Goal: Task Accomplishment & Management: Complete application form

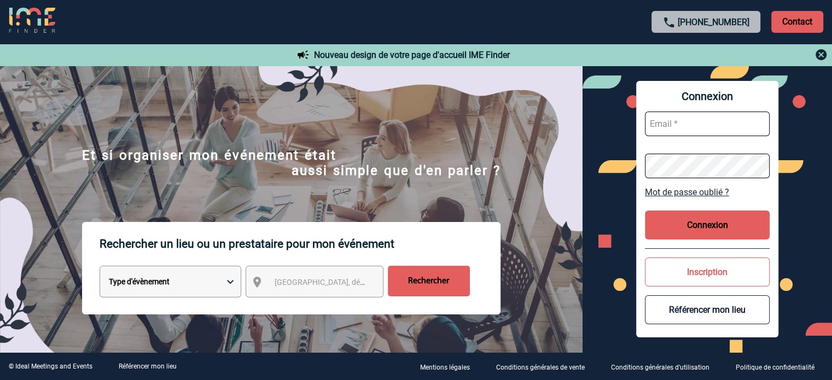
type input "[EMAIL_ADDRESS][DOMAIN_NAME]"
click at [681, 233] on button "Connexion" at bounding box center [707, 225] width 125 height 29
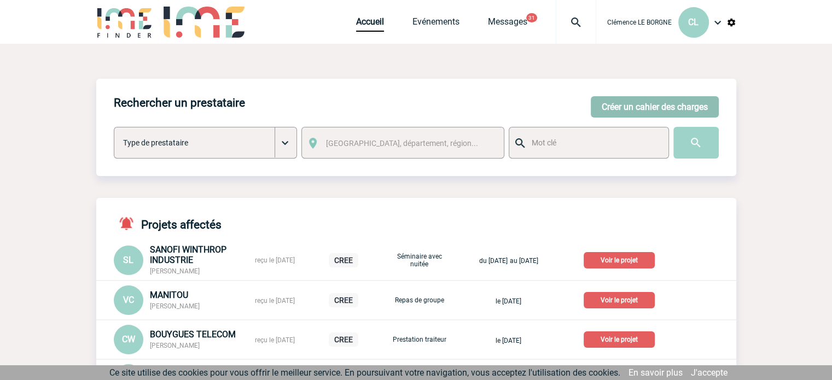
click at [653, 106] on button "Créer un cahier des charges" at bounding box center [655, 106] width 128 height 21
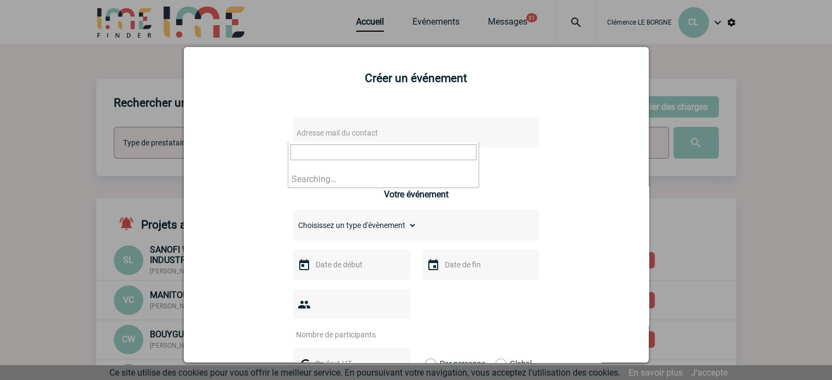
click at [354, 135] on span "Adresse mail du contact" at bounding box center [336, 132] width 81 height 9
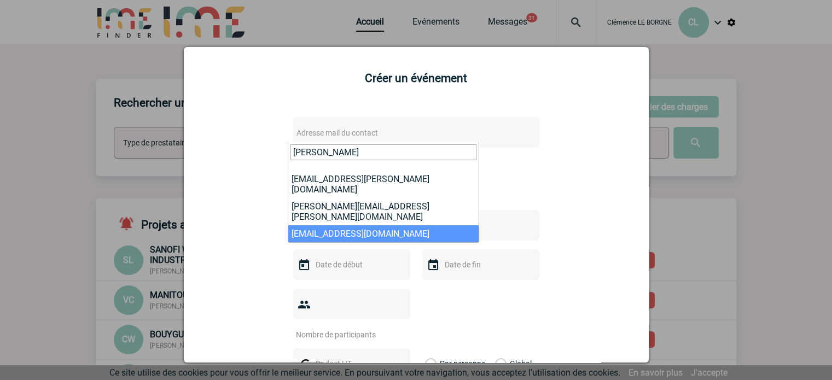
type input "[PERSON_NAME]"
select select "130253"
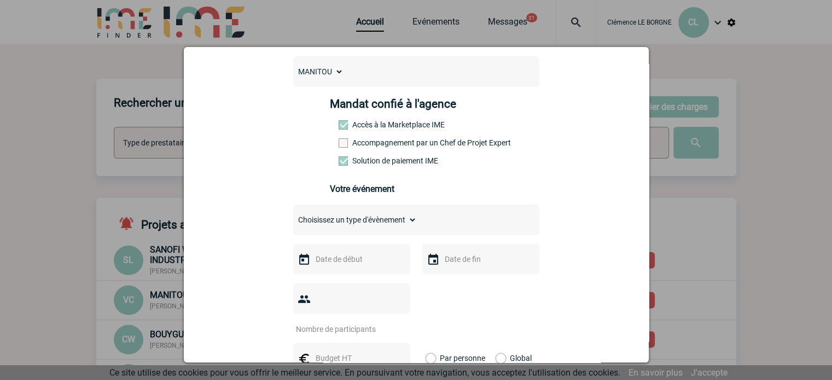
scroll to position [219, 0]
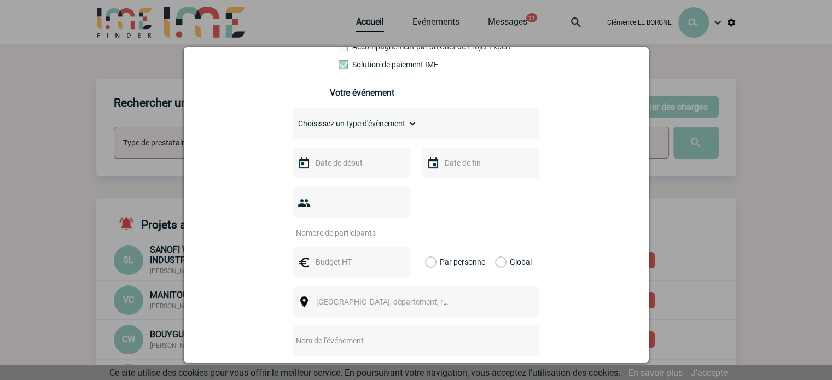
click at [343, 334] on input "text" at bounding box center [401, 341] width 217 height 14
type input "Centralisation"
click at [352, 297] on span "[GEOGRAPHIC_DATA], département, région..." at bounding box center [392, 301] width 152 height 9
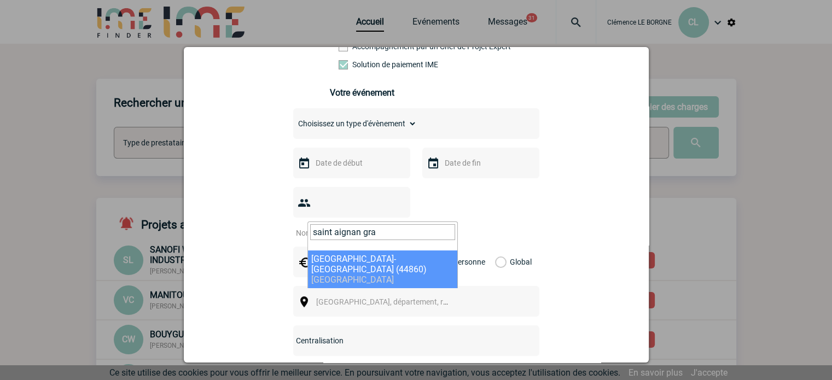
type input "saint aignan gra"
select select "5291"
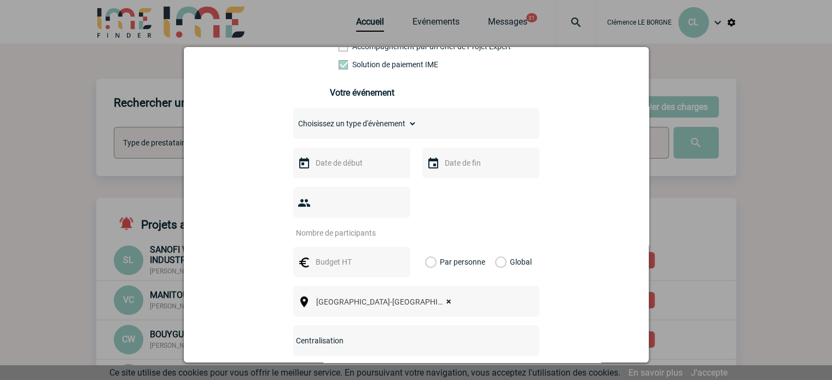
click at [367, 255] on input "text" at bounding box center [350, 262] width 75 height 14
type input "4225"
click at [503, 247] on div "Global" at bounding box center [511, 262] width 37 height 31
click at [502, 247] on label "Global" at bounding box center [498, 262] width 7 height 31
click at [0, 0] on input "Global" at bounding box center [0, 0] width 0 height 0
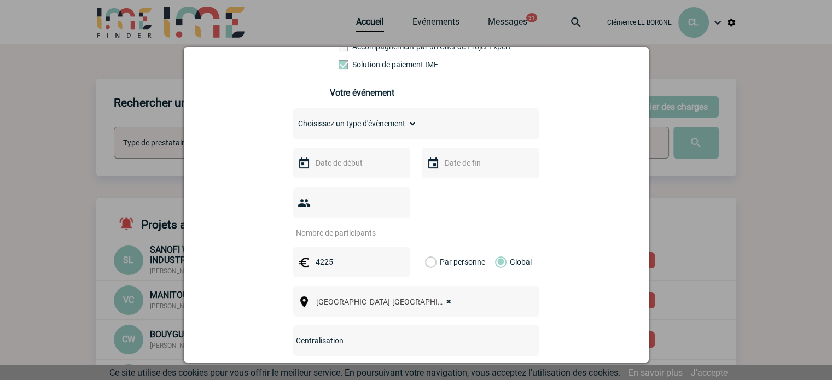
click at [357, 226] on input "number" at bounding box center [344, 233] width 103 height 14
type input "1"
click at [337, 163] on input "text" at bounding box center [350, 163] width 75 height 14
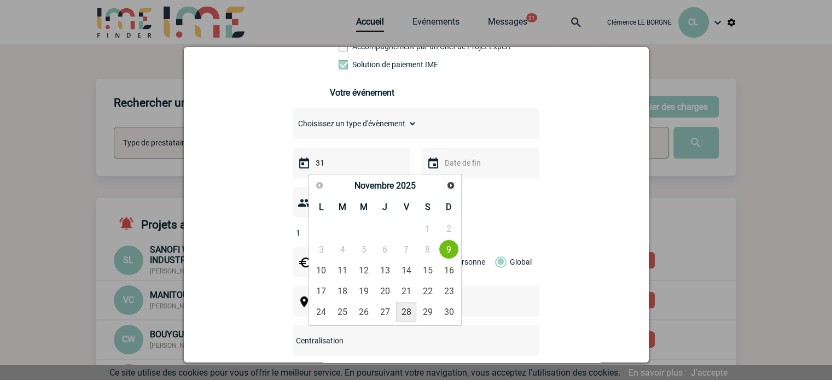
drag, startPoint x: 401, startPoint y: 310, endPoint x: 399, endPoint y: 257, distance: 53.1
click at [458, 164] on input "text" at bounding box center [479, 163] width 75 height 14
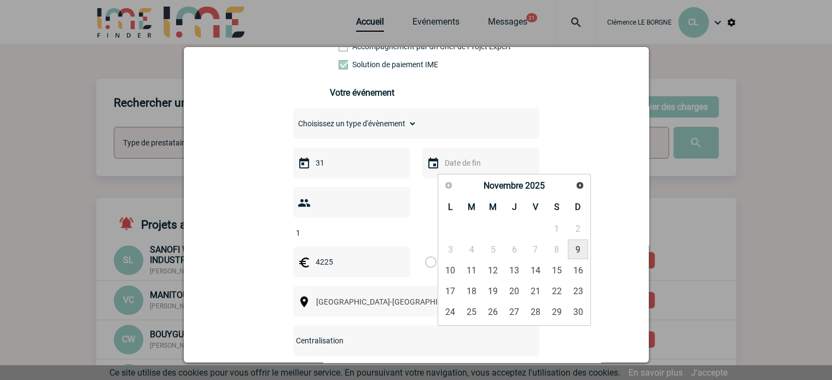
click at [450, 186] on div "Précédent Suivant Novembre 2025" at bounding box center [514, 186] width 149 height 19
click at [445, 185] on div "Précédent Suivant Novembre 2025" at bounding box center [514, 186] width 149 height 19
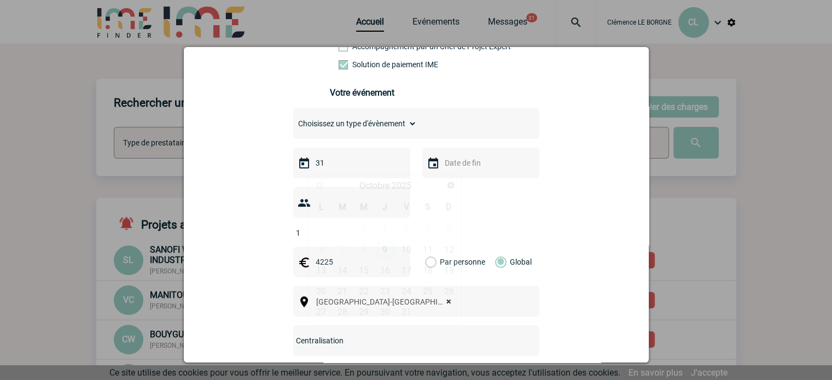
click at [328, 163] on input "31" at bounding box center [350, 163] width 75 height 14
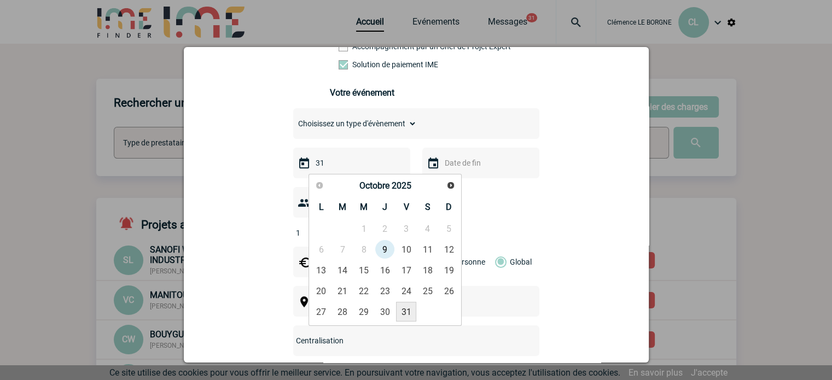
click at [399, 311] on link "31" at bounding box center [406, 312] width 20 height 20
type input "[DATE]"
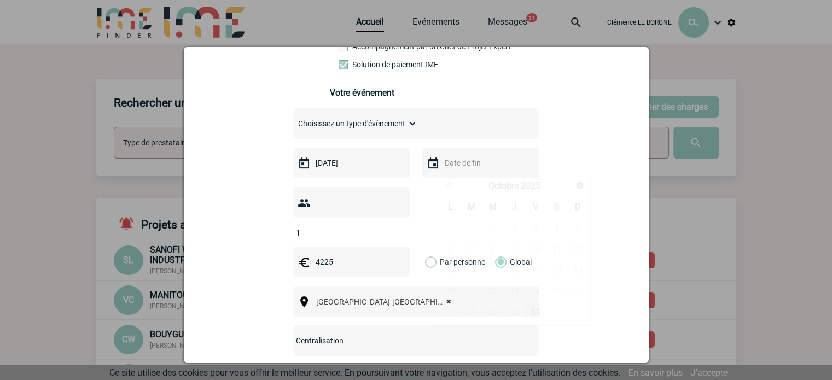
click at [453, 168] on input "text" at bounding box center [479, 163] width 75 height 14
click at [532, 312] on link "31" at bounding box center [535, 312] width 20 height 20
type input "[DATE]"
click at [361, 130] on select "Choisissez un type d'évènement Séminaire avec nuitée Séminaire sans nuitée Repa…" at bounding box center [355, 123] width 124 height 15
select select "9"
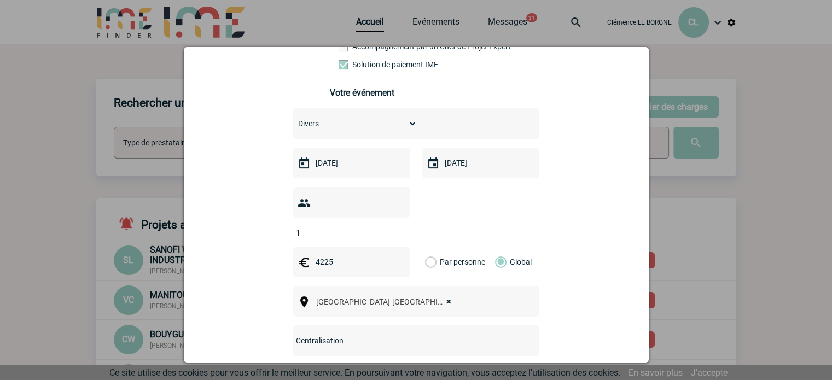
click at [293, 119] on select "Choisissez un type d'évènement Séminaire avec nuitée Séminaire sans nuitée Repa…" at bounding box center [355, 123] width 124 height 15
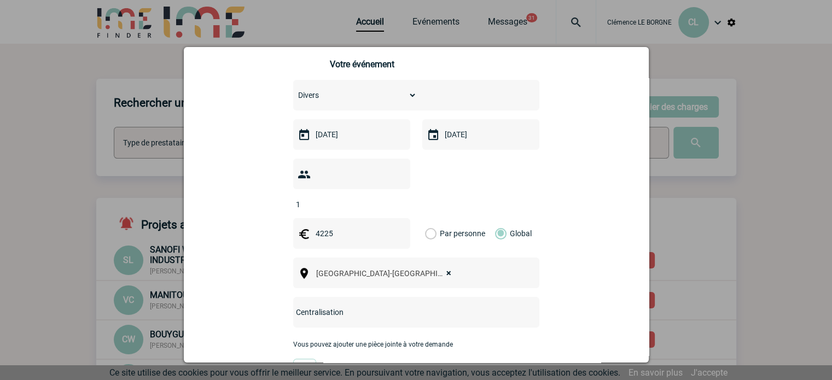
scroll to position [273, 0]
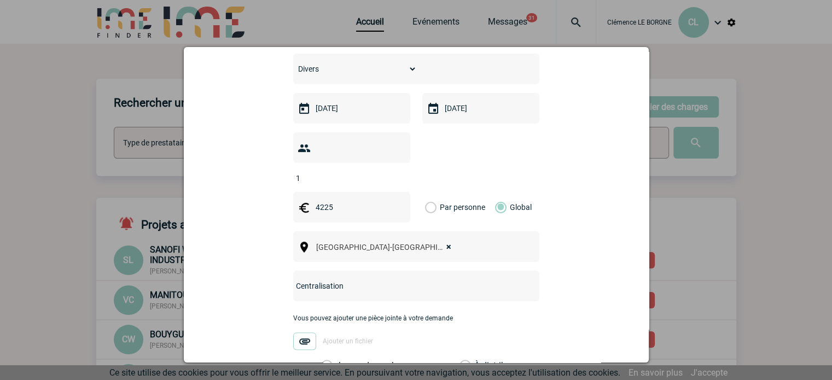
click at [352, 279] on input "Centralisation" at bounding box center [401, 286] width 217 height 14
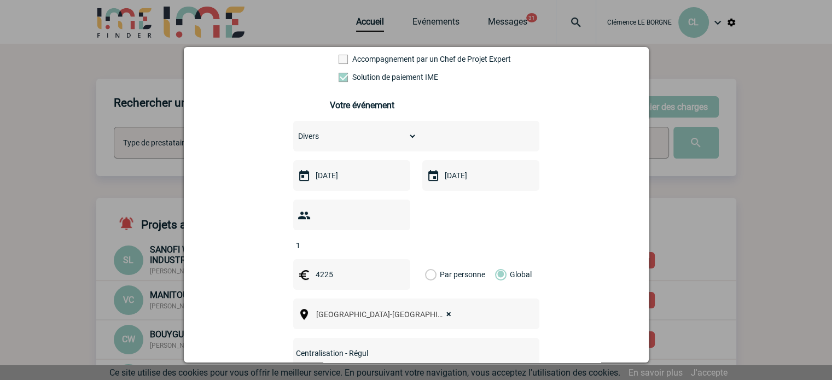
scroll to position [219, 0]
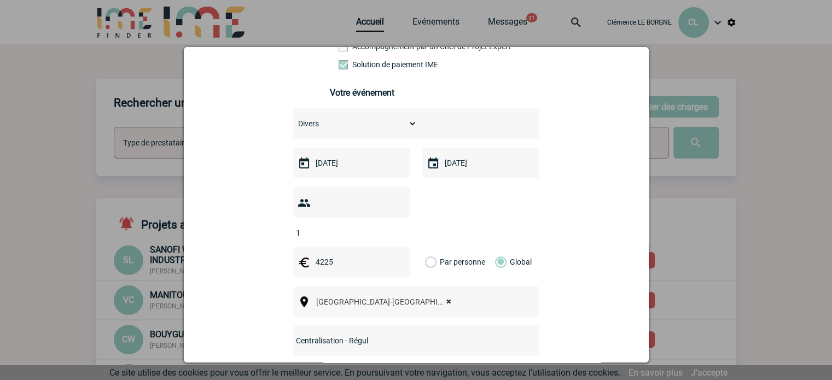
drag, startPoint x: 378, startPoint y: 326, endPoint x: 341, endPoint y: 320, distance: 37.1
click at [341, 334] on input "Centralisation - Régul" at bounding box center [401, 341] width 217 height 14
type input "Centralisation"
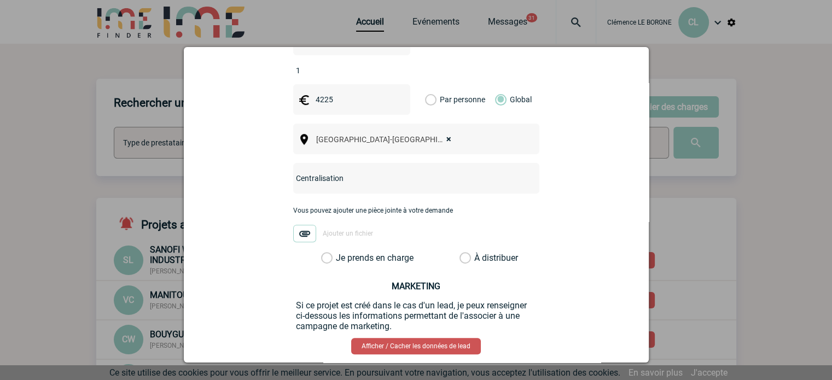
scroll to position [383, 0]
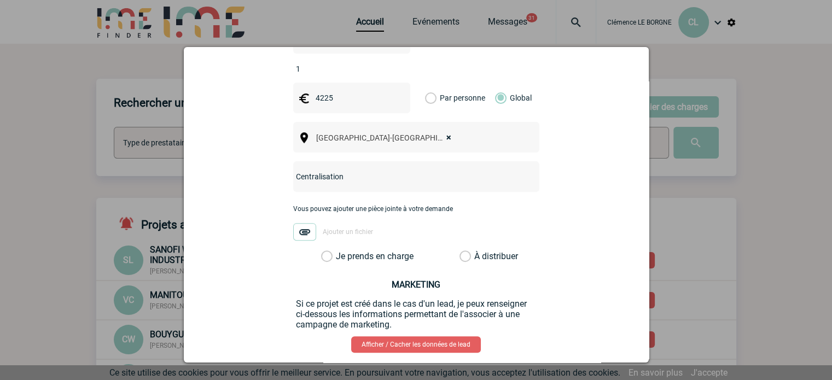
click at [325, 251] on label "Je prends en charge" at bounding box center [330, 256] width 19 height 11
click at [0, 0] on input "Je prends en charge" at bounding box center [0, 0] width 0 height 0
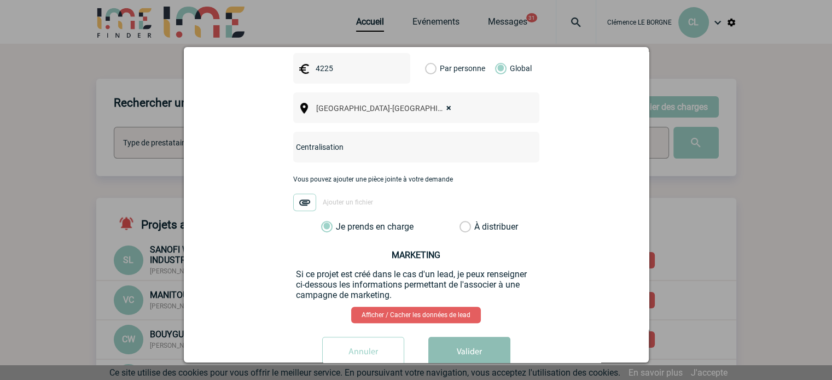
scroll to position [425, 0]
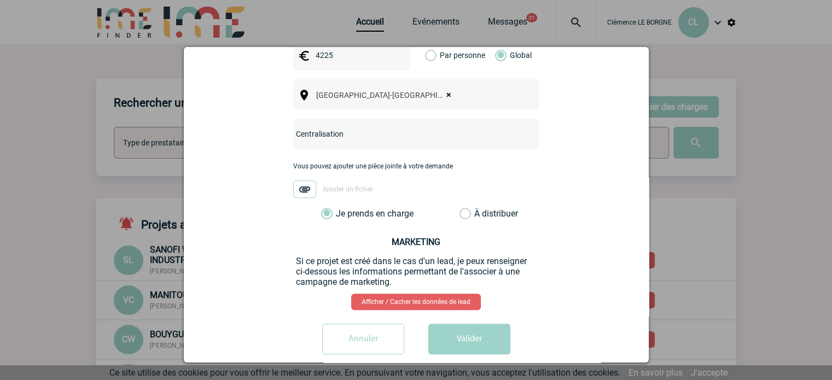
click at [477, 324] on button "Valider" at bounding box center [469, 339] width 82 height 31
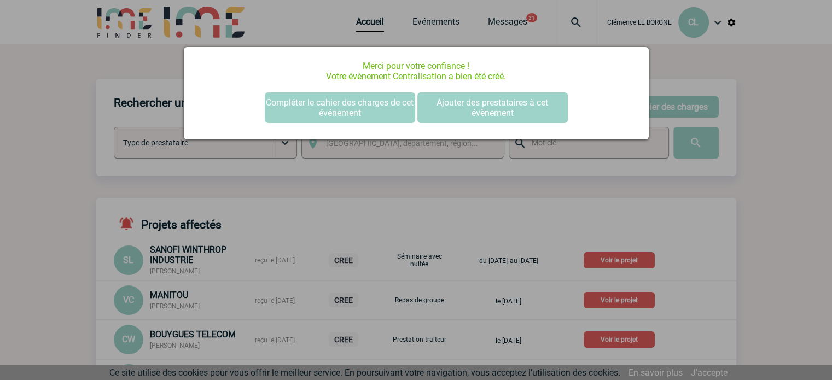
scroll to position [0, 0]
click at [406, 183] on div at bounding box center [416, 190] width 832 height 380
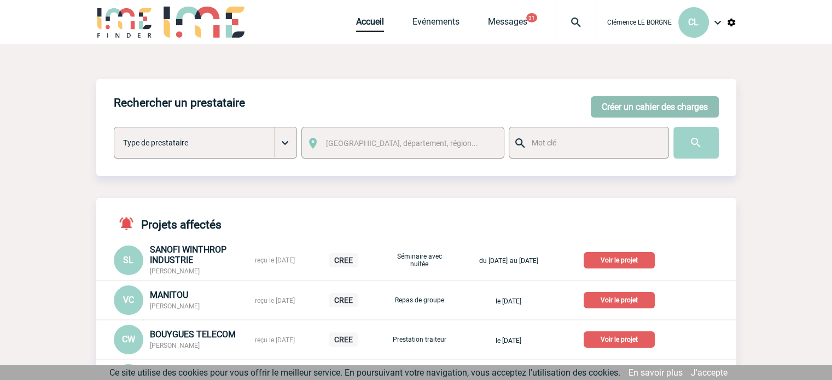
click at [635, 104] on button "Créer un cahier des charges" at bounding box center [655, 106] width 128 height 21
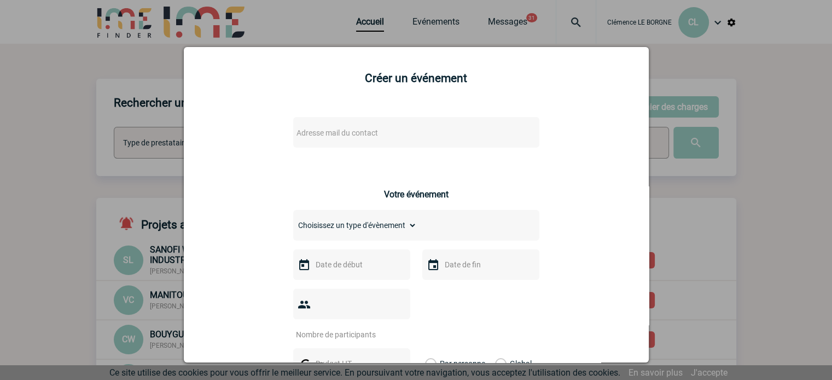
click at [366, 147] on div "Adresse mail du contact" at bounding box center [416, 132] width 246 height 31
click at [371, 137] on span "Adresse mail du contact" at bounding box center [336, 132] width 81 height 9
type input "[PERSON_NAME].[PERSON_NAME]"
click at [704, 219] on div at bounding box center [416, 190] width 832 height 380
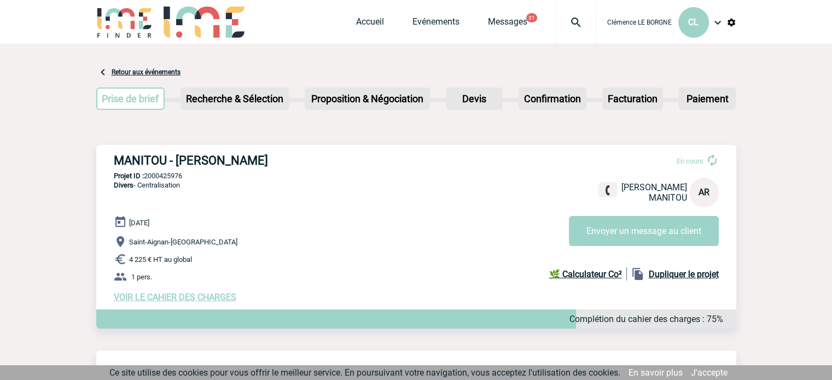
drag, startPoint x: 108, startPoint y: 162, endPoint x: 298, endPoint y: 163, distance: 189.7
click at [298, 163] on div "MANITOU - Audrey RICHARD En cours Audrey RICHARD MANITOU AR Envoyer un message …" at bounding box center [416, 228] width 640 height 166
copy h3 "MANITOU - Audrey RICHARD"
drag, startPoint x: 192, startPoint y: 177, endPoint x: 145, endPoint y: 179, distance: 47.1
click at [145, 179] on p "Projet ID : 2000425976" at bounding box center [416, 176] width 640 height 8
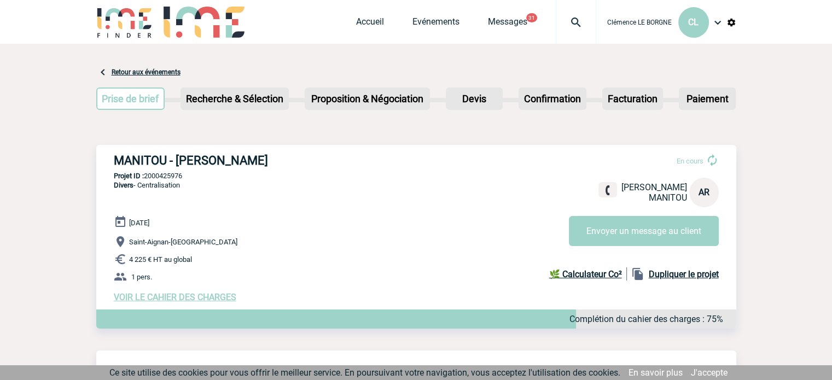
copy p "2000425976"
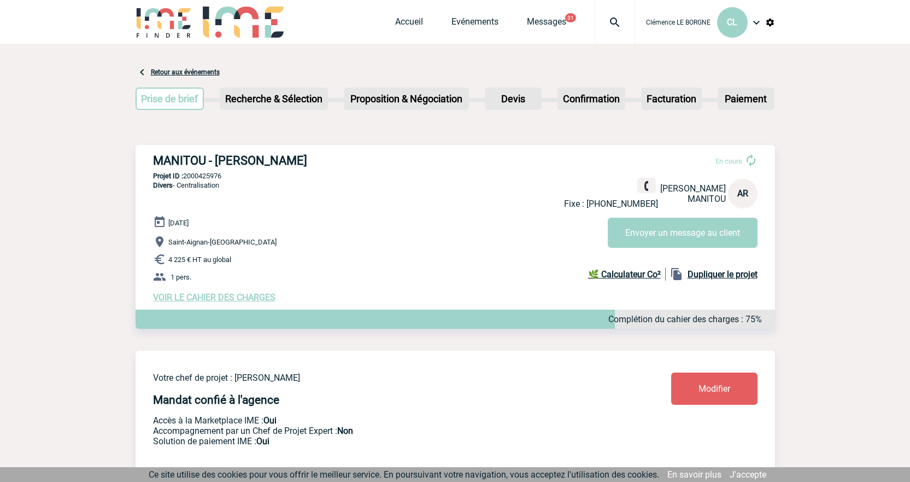
copy p "2000425976"
